Goal: Navigation & Orientation: Understand site structure

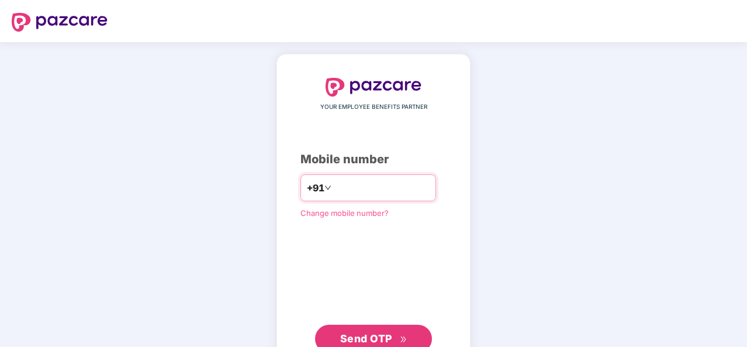
type input "**********"
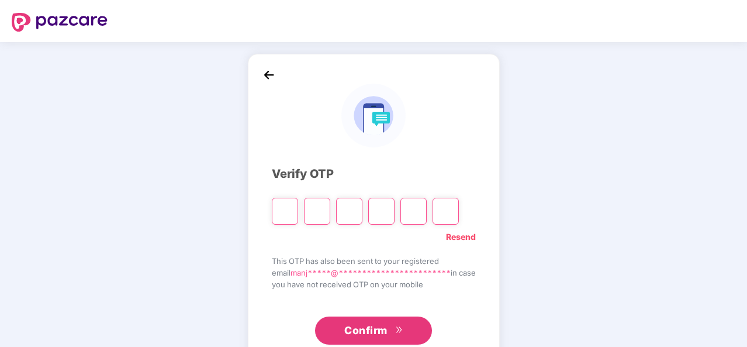
type input "*"
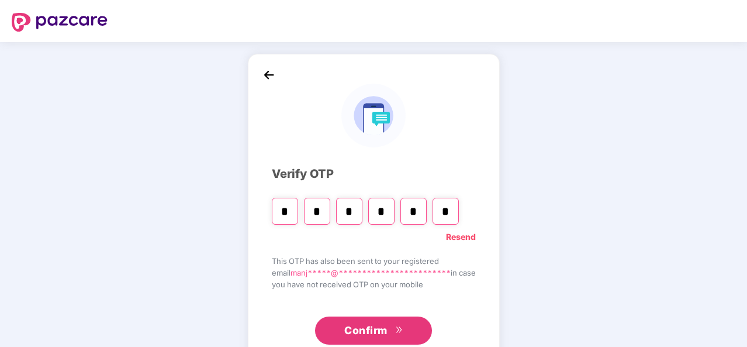
type input "*"
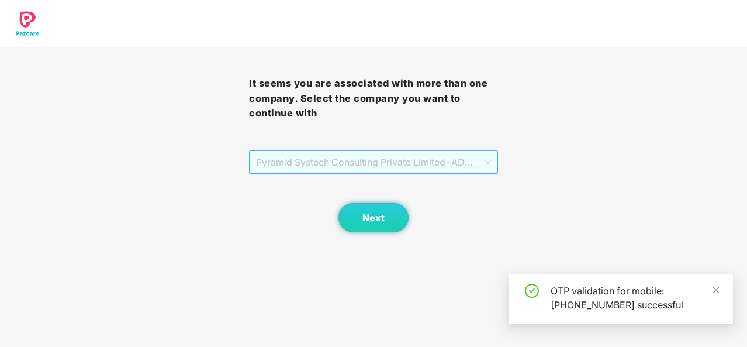
click at [428, 165] on span "Pyramid Systech Consulting Private Limited - ADMIN100 - ADMIN" at bounding box center [373, 162] width 235 height 22
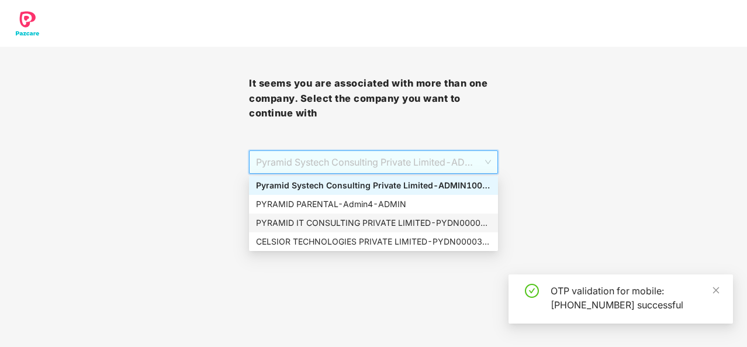
click at [333, 226] on div "PYRAMID IT CONSULTING PRIVATE LIMITED - PYDN00003 - ADMIN" at bounding box center [373, 222] width 235 height 13
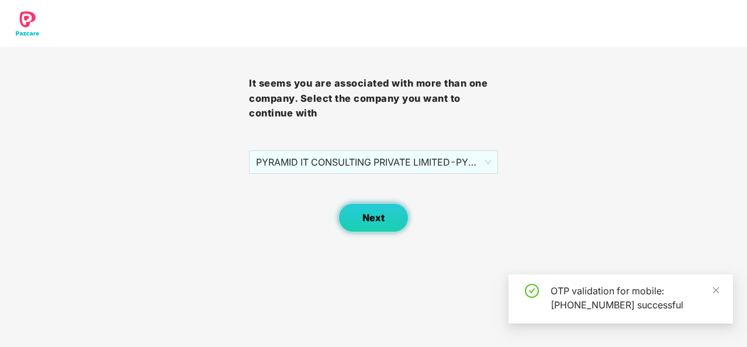
click at [371, 223] on button "Next" at bounding box center [373, 217] width 70 height 29
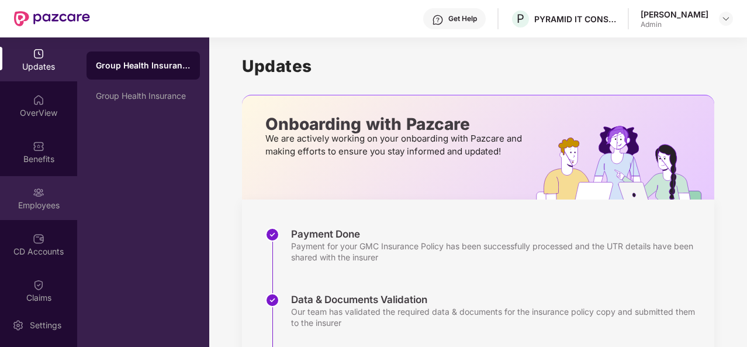
click at [40, 197] on img at bounding box center [39, 192] width 12 height 12
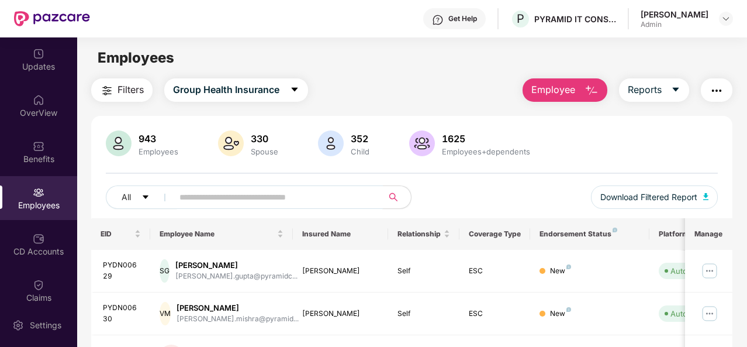
click at [192, 192] on input "text" at bounding box center [273, 197] width 188 height 18
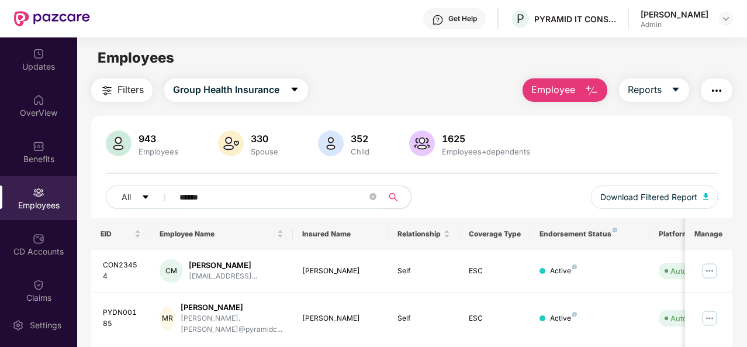
drag, startPoint x: 217, startPoint y: 199, endPoint x: 89, endPoint y: 186, distance: 129.2
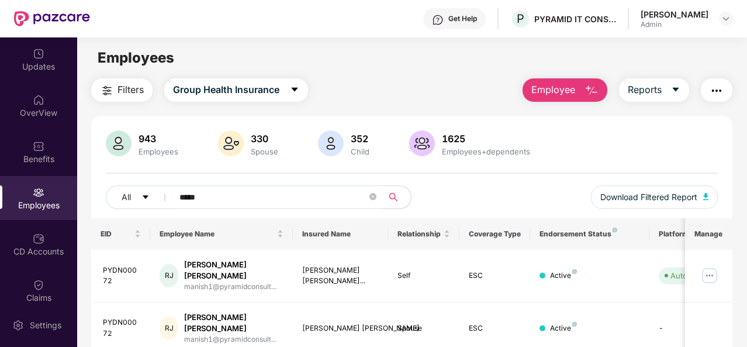
scroll to position [117, 0]
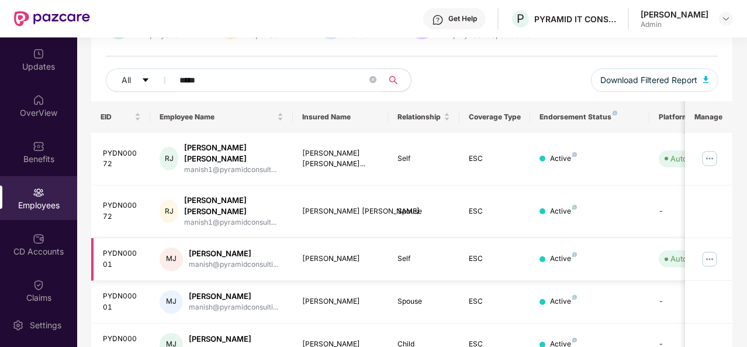
type input "*****"
click at [714, 250] on img at bounding box center [709, 259] width 19 height 19
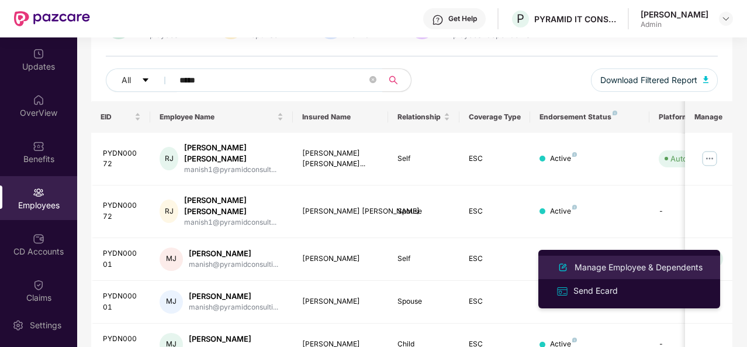
click at [623, 267] on div "Manage Employee & Dependents" at bounding box center [638, 267] width 133 height 13
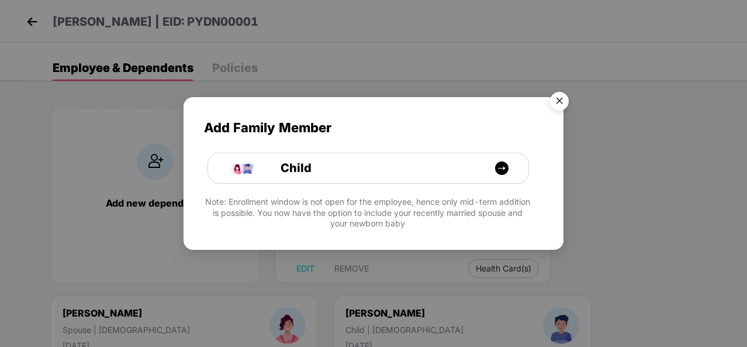
click at [565, 102] on img "Close" at bounding box center [559, 103] width 33 height 33
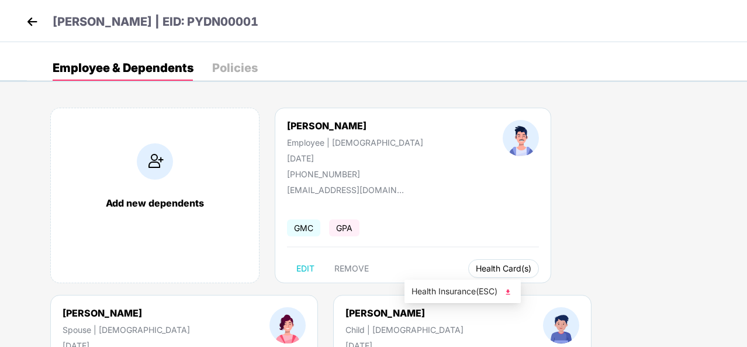
click at [468, 273] on button "Health Card(s)" at bounding box center [503, 268] width 71 height 19
click at [447, 296] on span "Health Insurance(ESC)" at bounding box center [462, 291] width 102 height 13
click at [30, 22] on img at bounding box center [32, 22] width 18 height 18
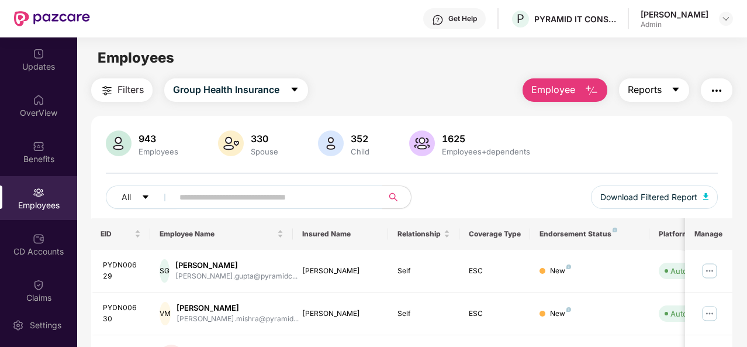
click at [656, 94] on span "Reports" at bounding box center [645, 89] width 34 height 15
click at [424, 93] on div "Filters Group Health Insurance Employee Reports" at bounding box center [411, 89] width 641 height 23
click at [662, 91] on span "Reports" at bounding box center [645, 89] width 34 height 15
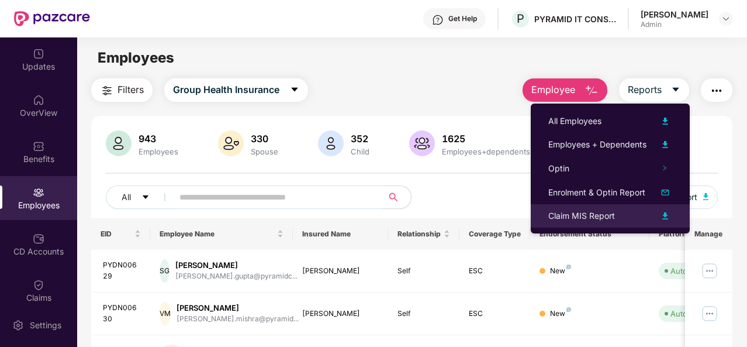
click at [589, 215] on div "Claim MIS Report" at bounding box center [581, 215] width 67 height 13
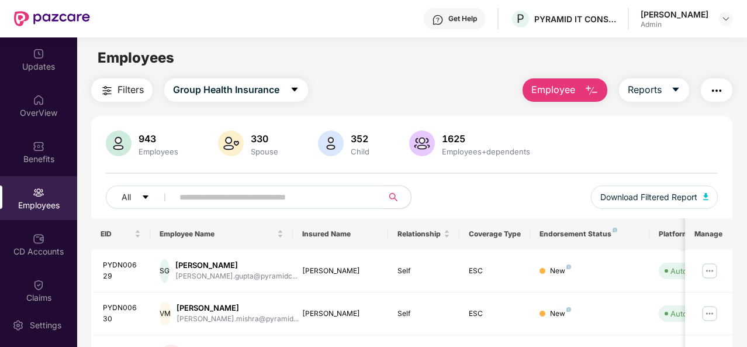
click at [658, 51] on div "Employees" at bounding box center [411, 58] width 669 height 22
click at [722, 19] on img at bounding box center [725, 18] width 9 height 9
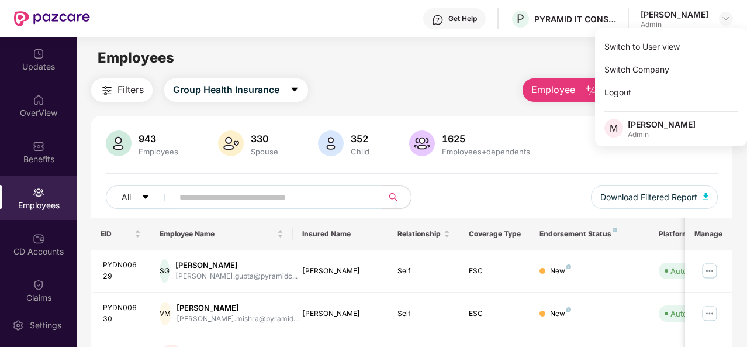
click at [414, 63] on div "Employees" at bounding box center [411, 58] width 669 height 22
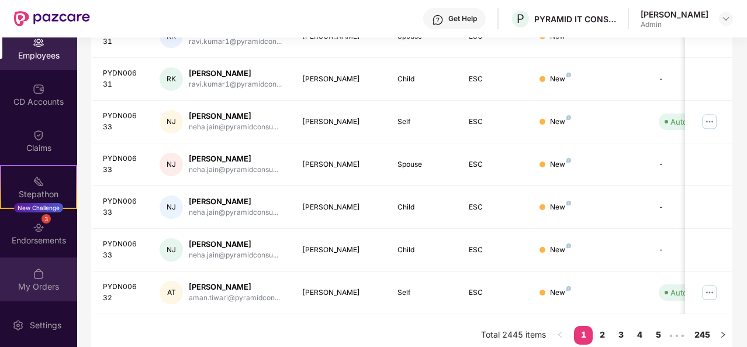
scroll to position [369, 0]
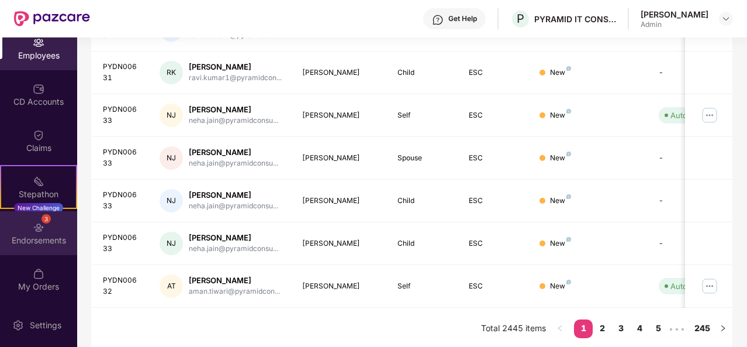
click at [39, 243] on div "Endorsements" at bounding box center [38, 240] width 77 height 12
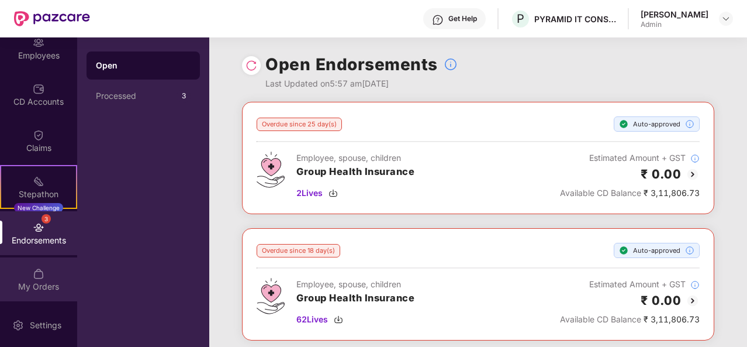
click at [39, 281] on div "My Orders" at bounding box center [38, 287] width 77 height 12
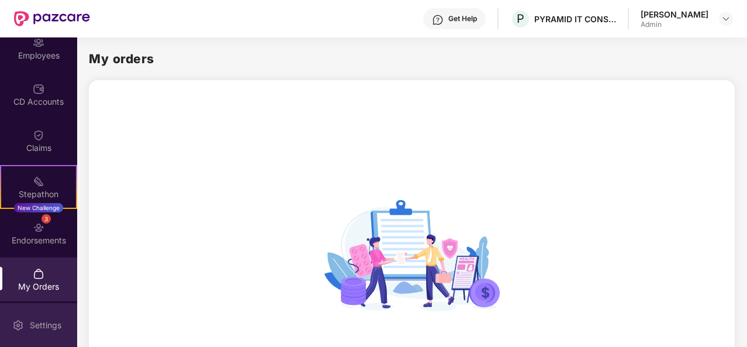
click at [34, 324] on div "Settings" at bounding box center [45, 325] width 39 height 12
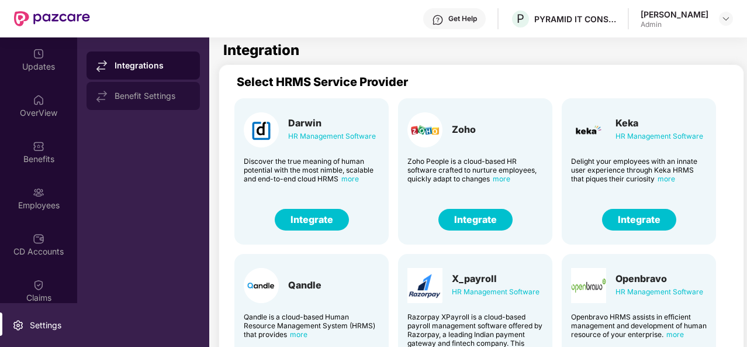
click at [139, 89] on div "Benefit Settings" at bounding box center [143, 96] width 113 height 28
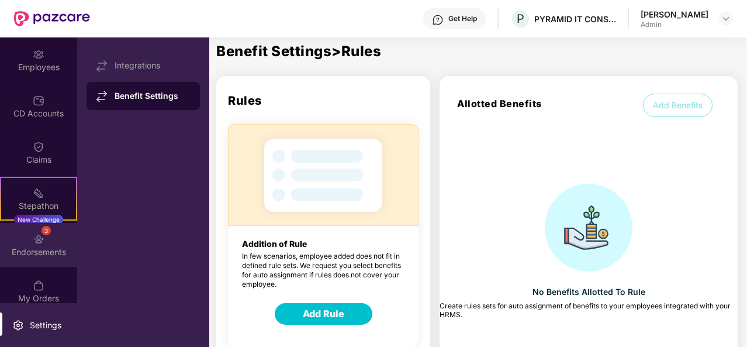
scroll to position [150, 0]
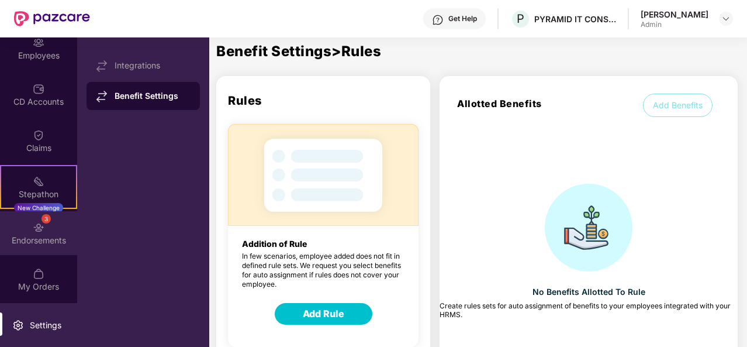
click at [41, 228] on img at bounding box center [39, 228] width 12 height 12
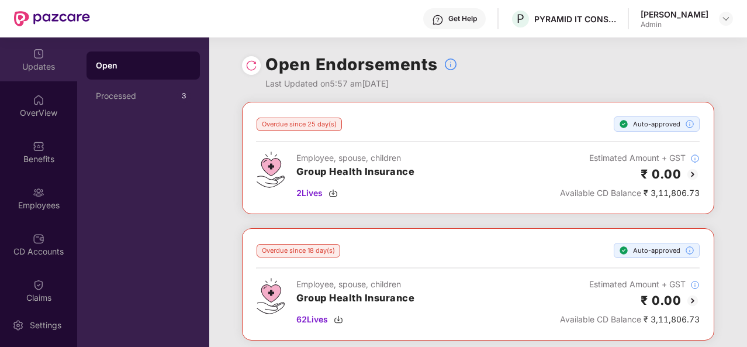
click at [40, 66] on div "Updates" at bounding box center [38, 67] width 77 height 12
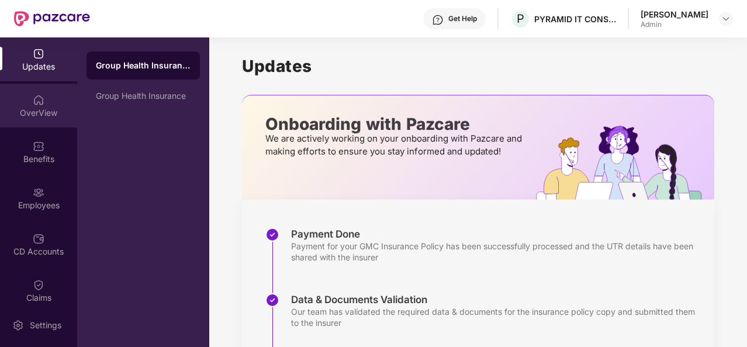
click at [43, 115] on div "OverView" at bounding box center [38, 113] width 77 height 12
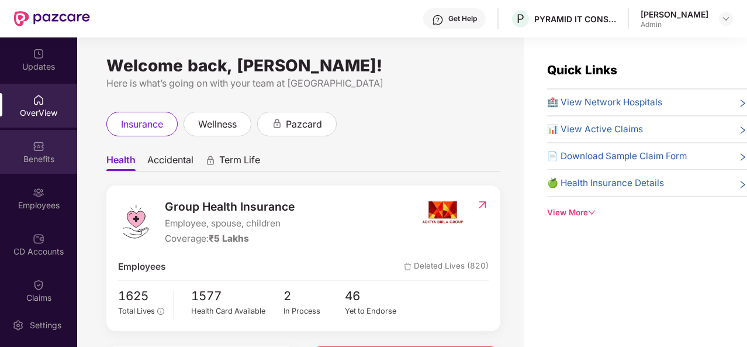
click at [27, 155] on div "Benefits" at bounding box center [38, 159] width 77 height 12
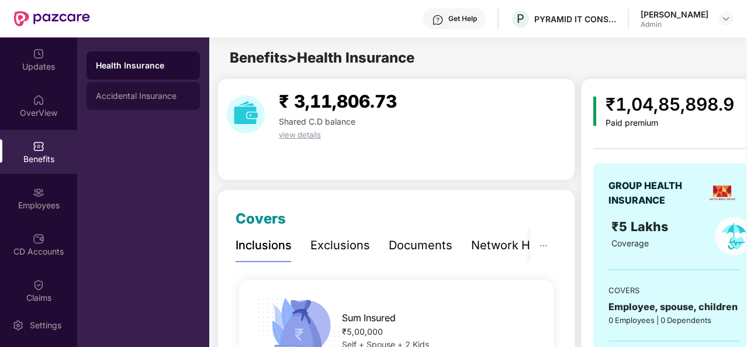
click at [138, 94] on div "Accidental Insurance" at bounding box center [143, 95] width 95 height 9
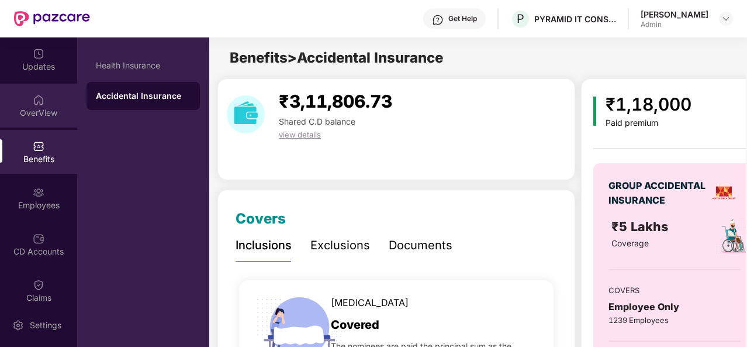
click at [39, 108] on div "OverView" at bounding box center [38, 113] width 77 height 12
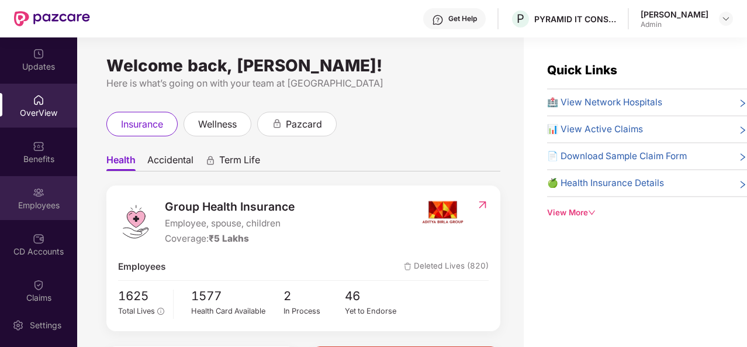
click at [30, 200] on div "Employees" at bounding box center [38, 205] width 77 height 12
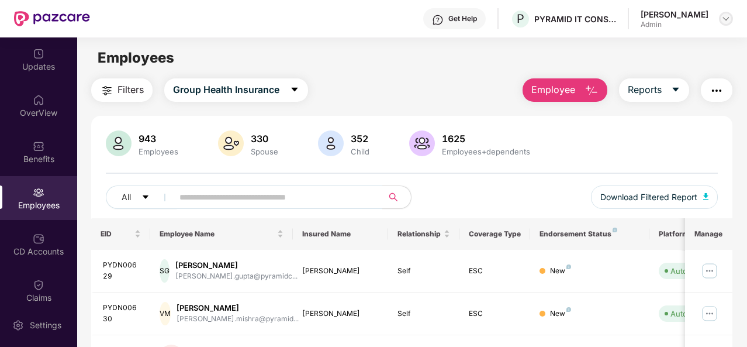
click at [727, 16] on img at bounding box center [725, 18] width 9 height 9
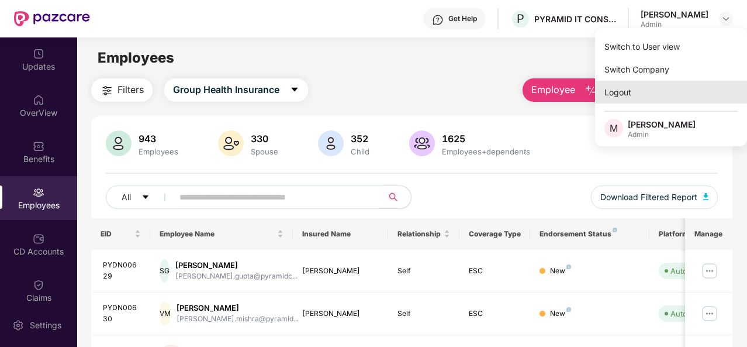
click at [632, 90] on div "Logout" at bounding box center [671, 92] width 152 height 23
